Goal: Navigation & Orientation: Find specific page/section

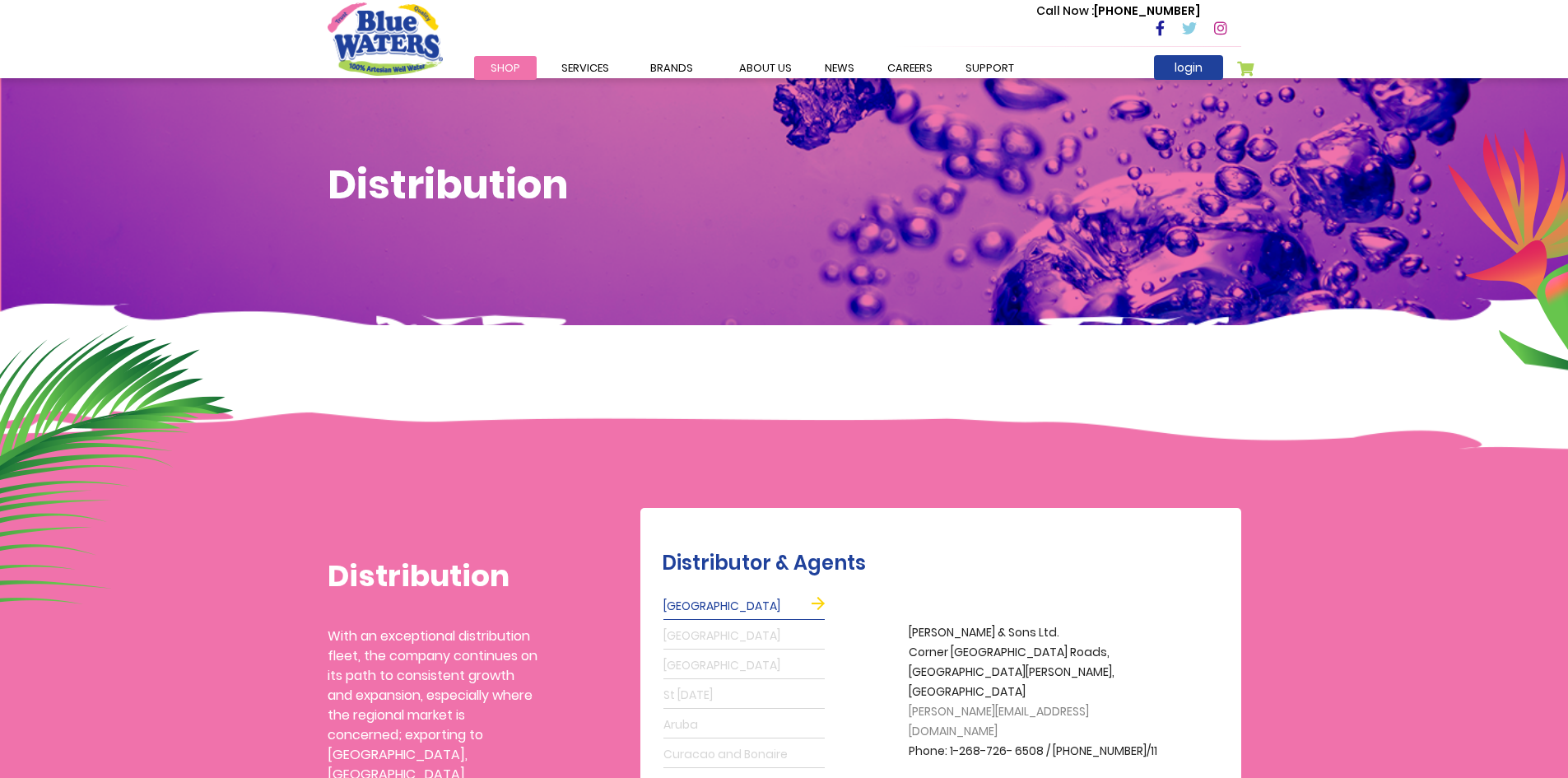
click at [516, 66] on span "Shop" at bounding box center [505, 68] width 30 height 15
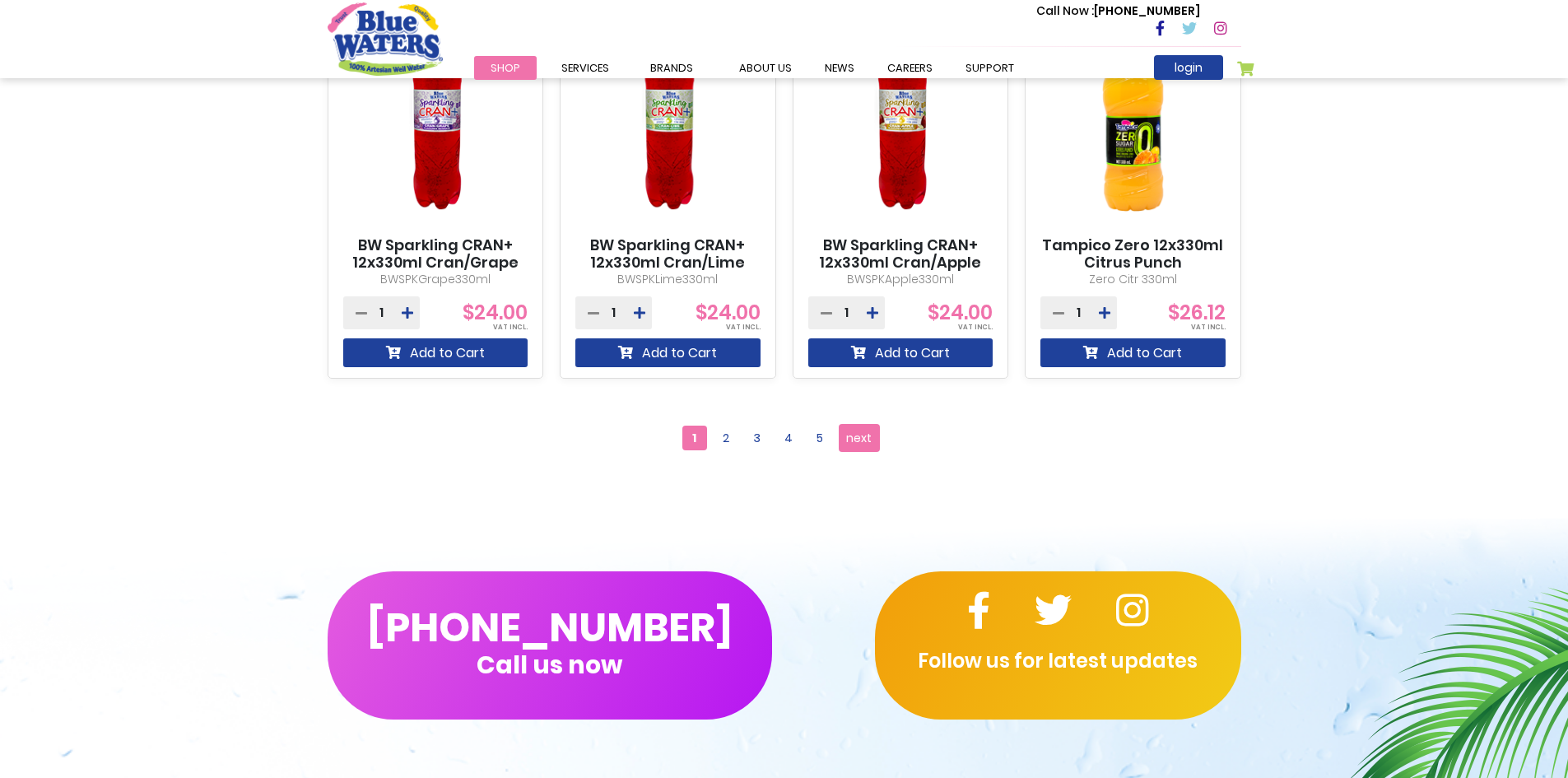
scroll to position [1482, 0]
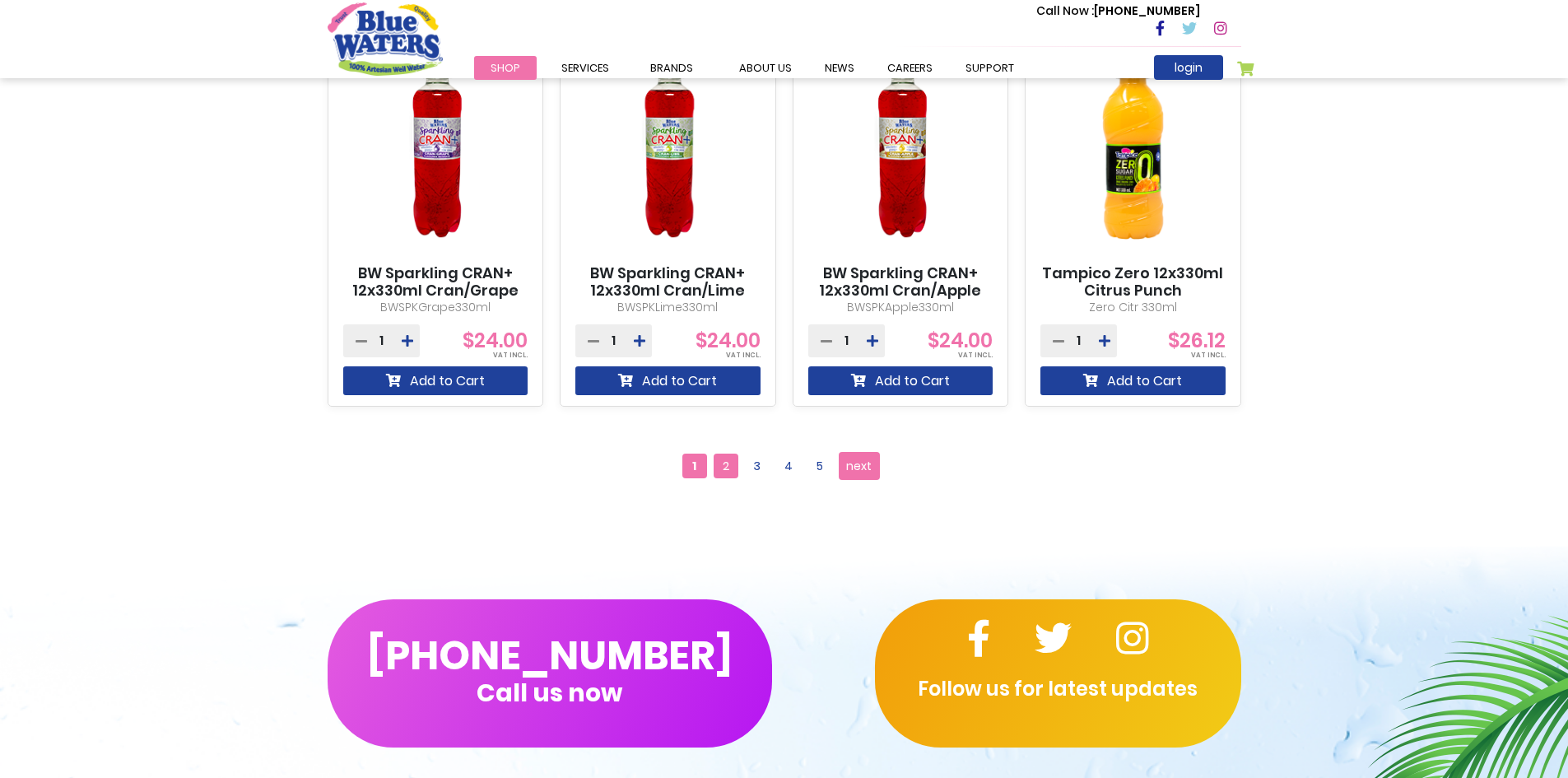
click at [723, 460] on span "2" at bounding box center [726, 466] width 25 height 25
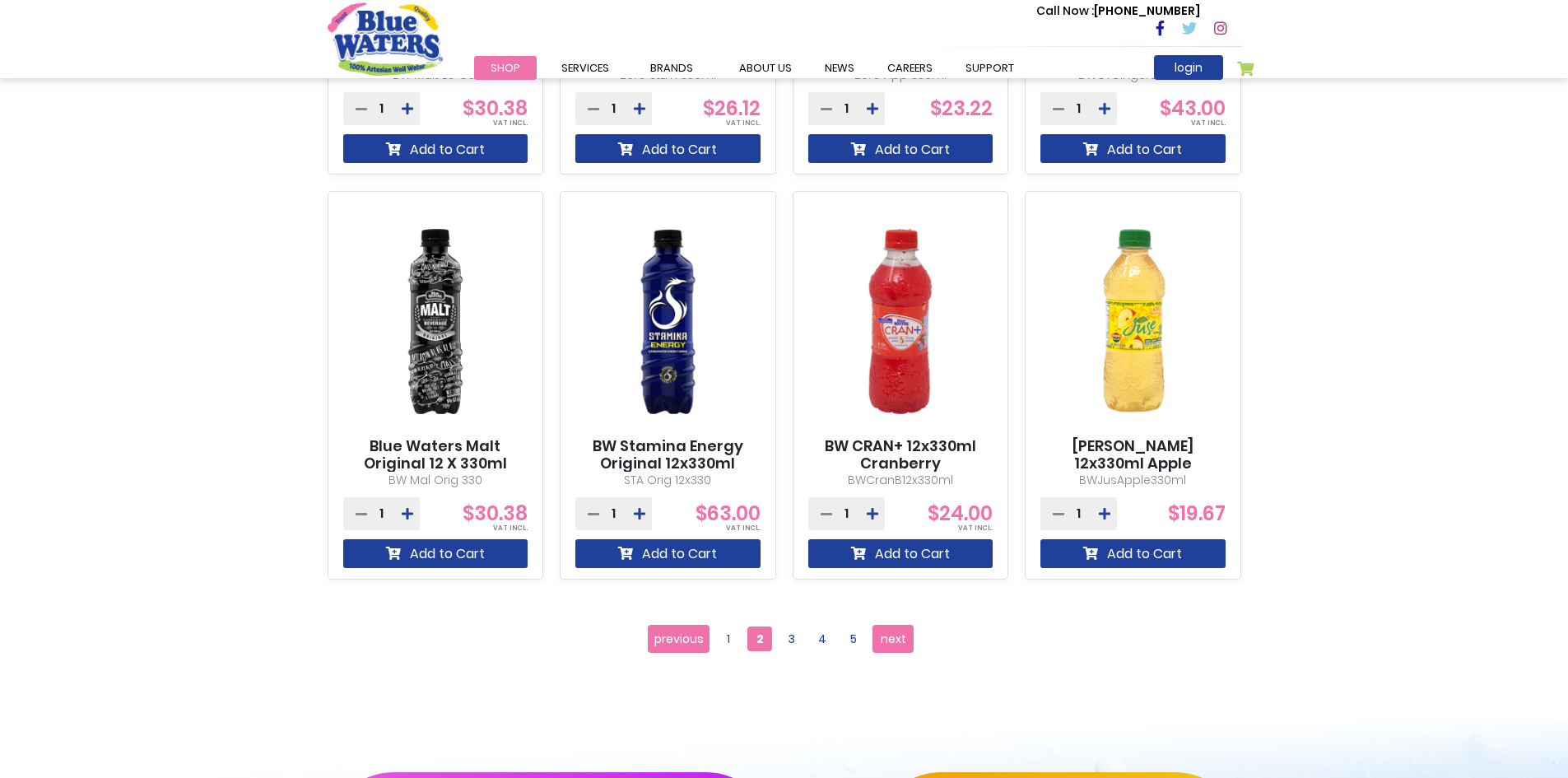
scroll to position [1316, 0]
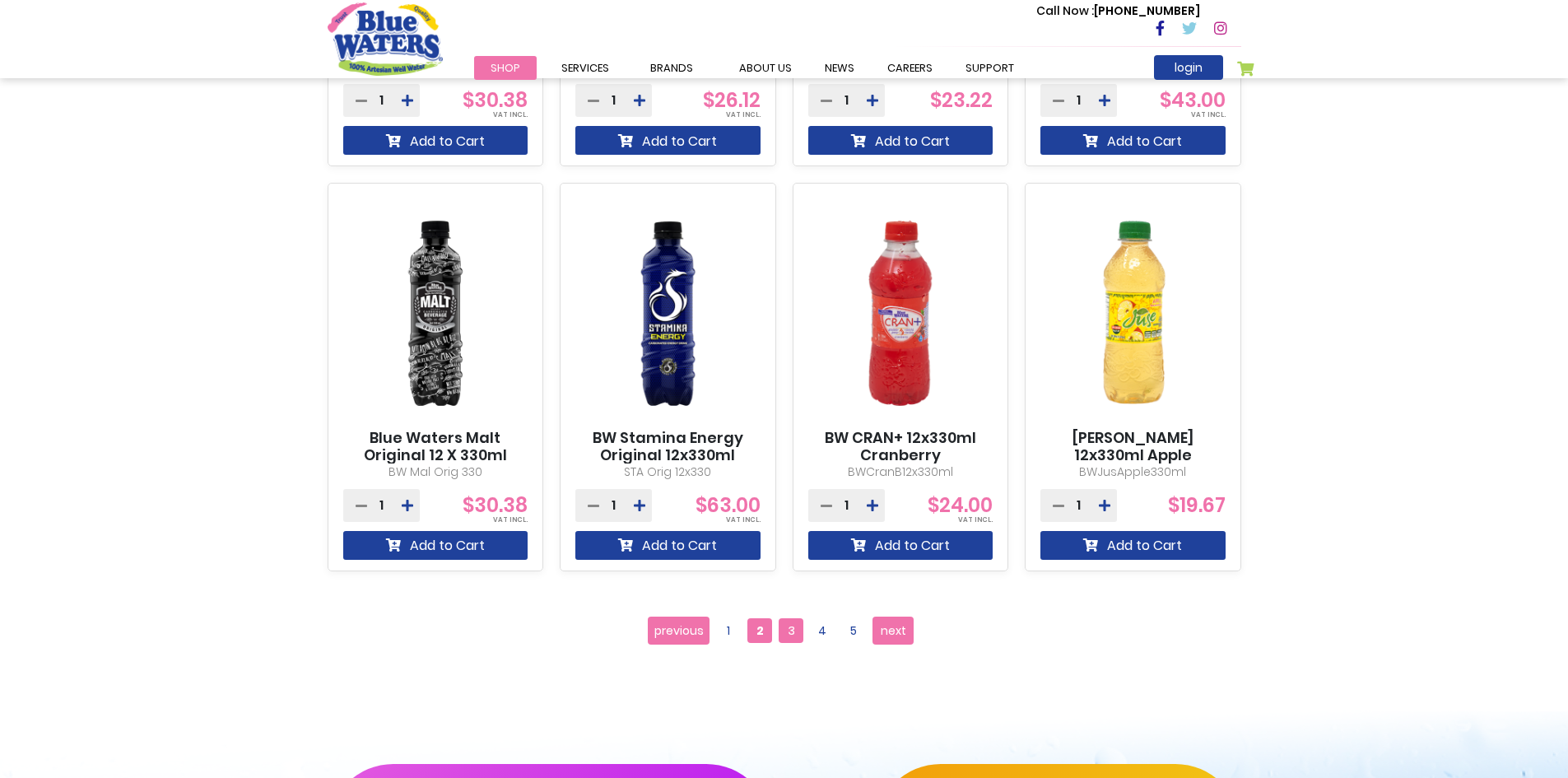
click at [784, 628] on span "3" at bounding box center [791, 630] width 25 height 25
click at [795, 630] on span "3" at bounding box center [791, 630] width 25 height 25
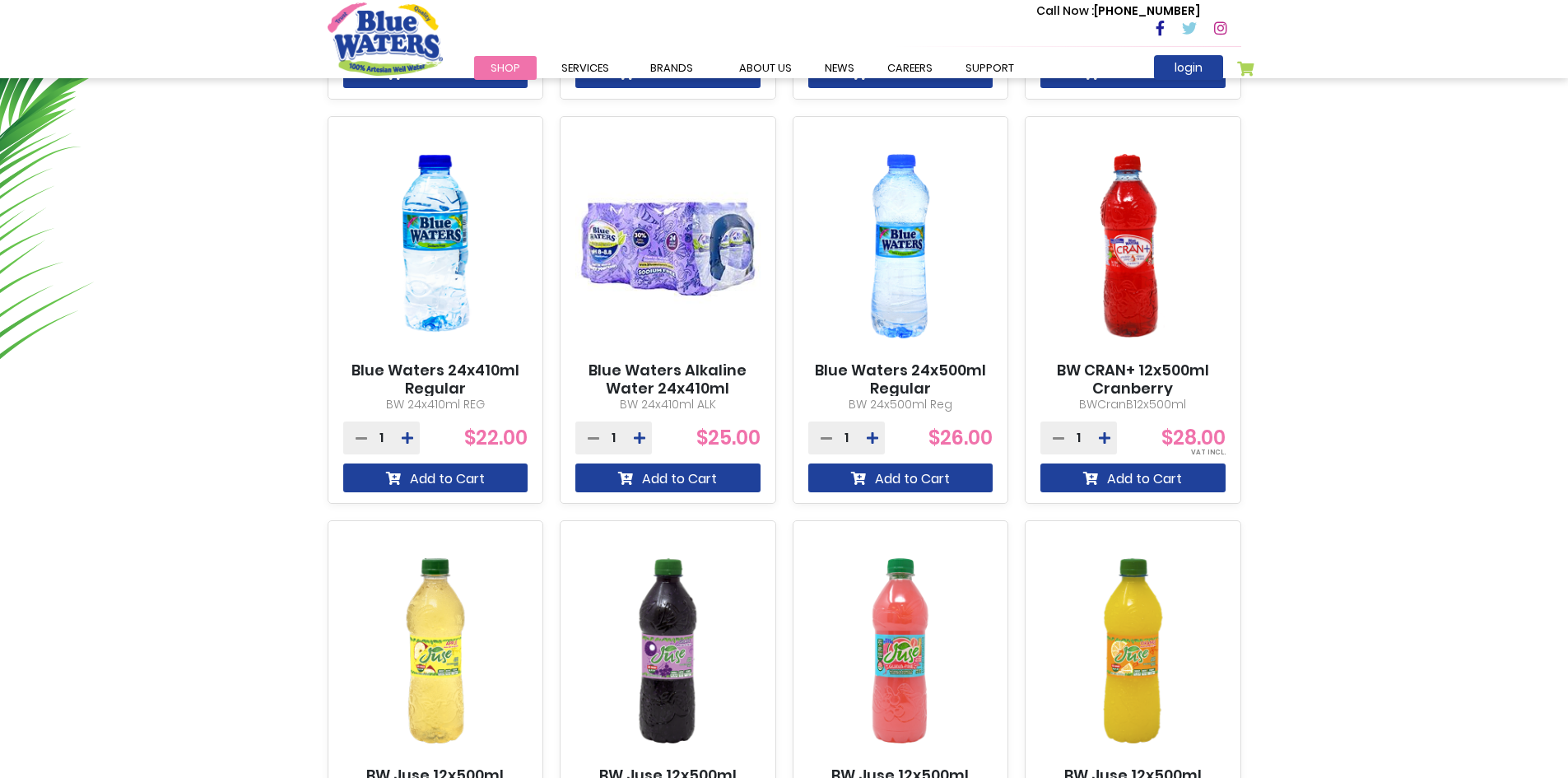
scroll to position [988, 0]
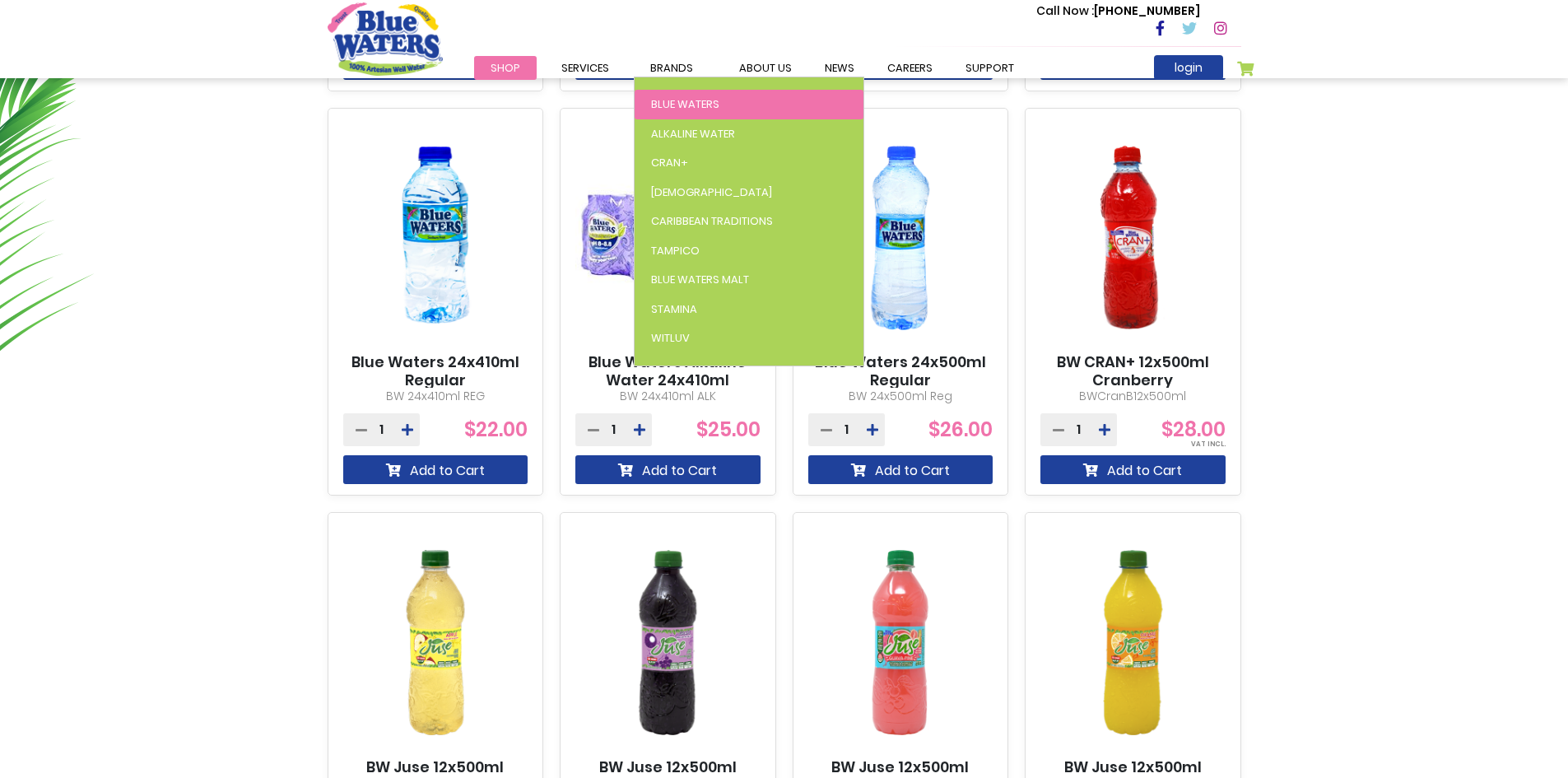
click at [695, 97] on span "Blue Waters" at bounding box center [685, 104] width 69 height 15
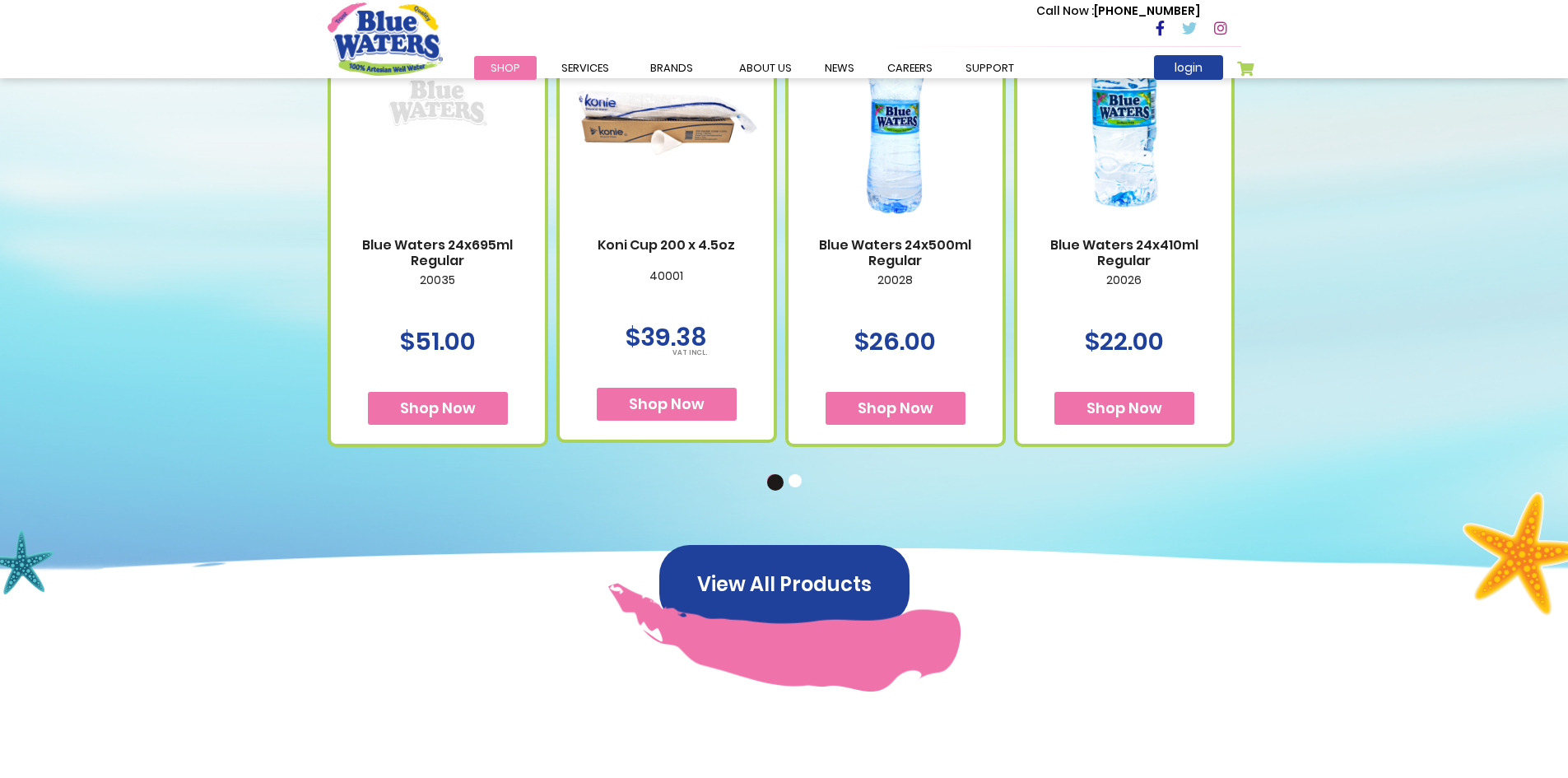
scroll to position [1070, 0]
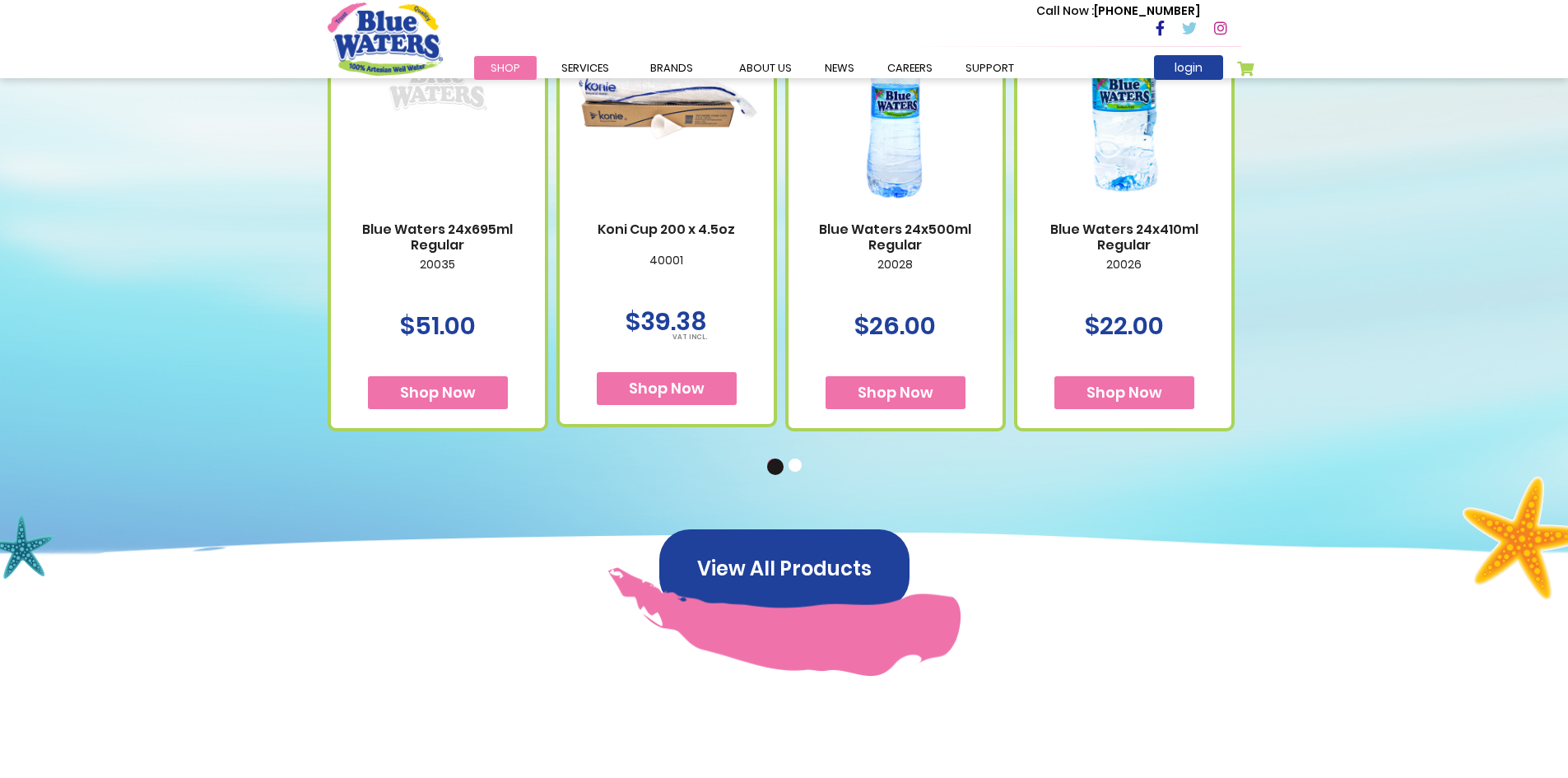
click at [908, 505] on div "Available Packaging Blue Waters 24x695ml Regular 20035 $51.00 Shop Now" at bounding box center [784, 193] width 1568 height 789
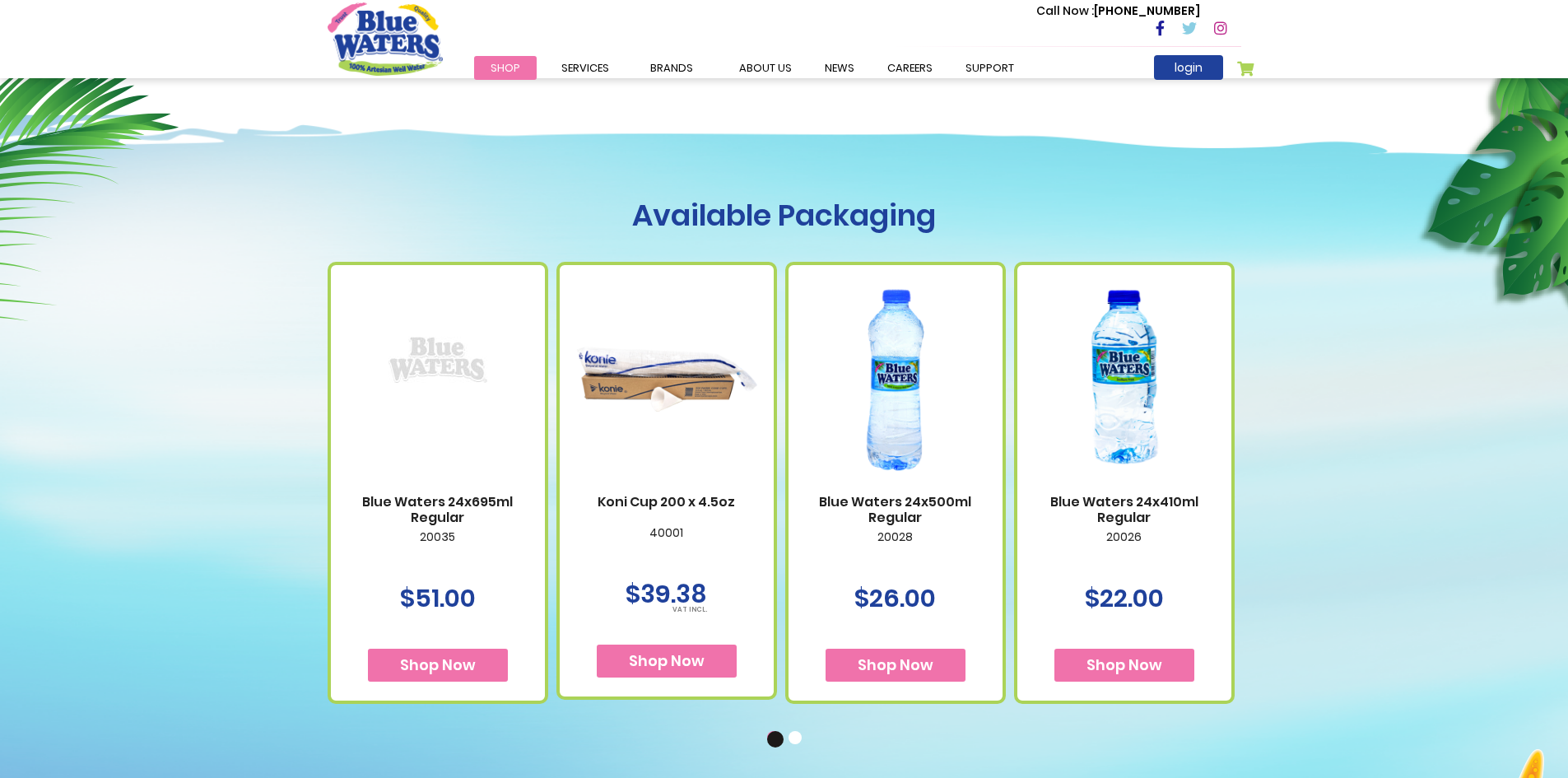
scroll to position [741, 0]
